Goal: Information Seeking & Learning: Find specific page/section

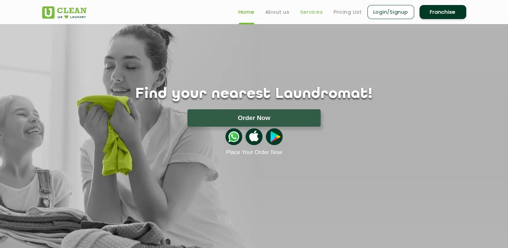
click at [305, 9] on link "Services" at bounding box center [311, 12] width 23 height 8
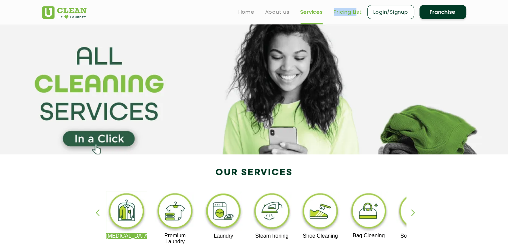
click at [358, 8] on ul "Home About us Services Pricing List Login/Signup Franchise" at bounding box center [349, 12] width 233 height 16
click at [358, 8] on link "Pricing List" at bounding box center [348, 12] width 28 height 8
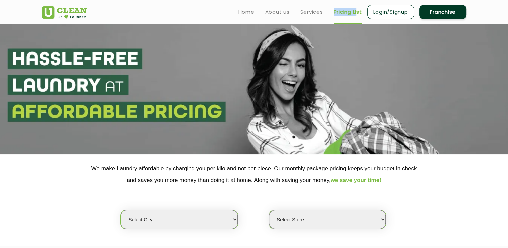
click at [205, 216] on select "Select city [GEOGRAPHIC_DATA] [GEOGRAPHIC_DATA] [GEOGRAPHIC_DATA] [GEOGRAPHIC_D…" at bounding box center [179, 219] width 117 height 19
click at [234, 219] on select "Select city [GEOGRAPHIC_DATA] [GEOGRAPHIC_DATA] [GEOGRAPHIC_DATA] [GEOGRAPHIC_D…" at bounding box center [179, 219] width 117 height 19
click at [219, 227] on select "Select city [GEOGRAPHIC_DATA] [GEOGRAPHIC_DATA] [GEOGRAPHIC_DATA] [GEOGRAPHIC_D…" at bounding box center [179, 219] width 117 height 19
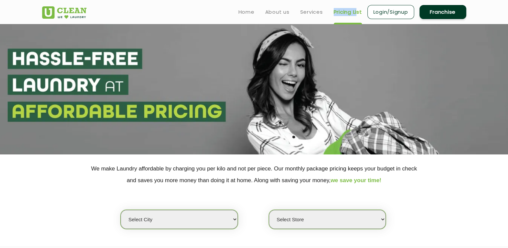
select select "163"
click at [121, 210] on select "Select city [GEOGRAPHIC_DATA] [GEOGRAPHIC_DATA] [GEOGRAPHIC_DATA] [GEOGRAPHIC_D…" at bounding box center [179, 219] width 117 height 19
click at [310, 217] on select "Select Store UClean Dindigul" at bounding box center [327, 219] width 117 height 19
select select "494"
click at [269, 210] on select "Select Store UClean Dindigul" at bounding box center [327, 219] width 117 height 19
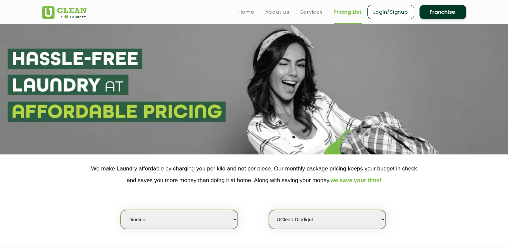
click at [350, 184] on p "We make Laundry affordable by charging you per kilo and not per piece. Our mont…" at bounding box center [254, 174] width 424 height 23
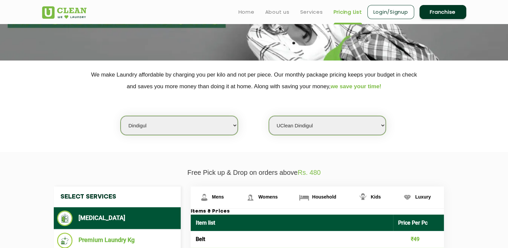
scroll to position [94, 0]
